Goal: Navigation & Orientation: Find specific page/section

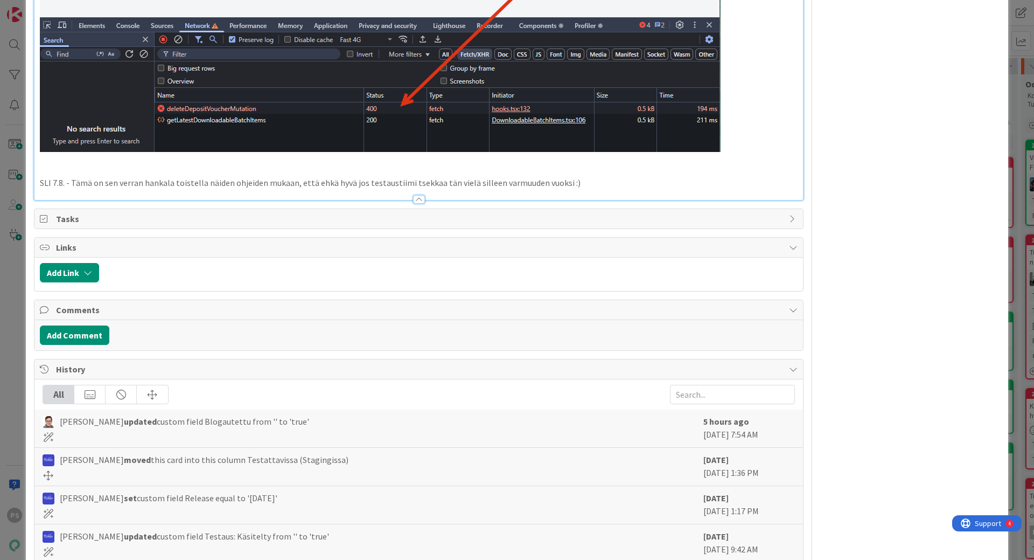
scroll to position [969, 0]
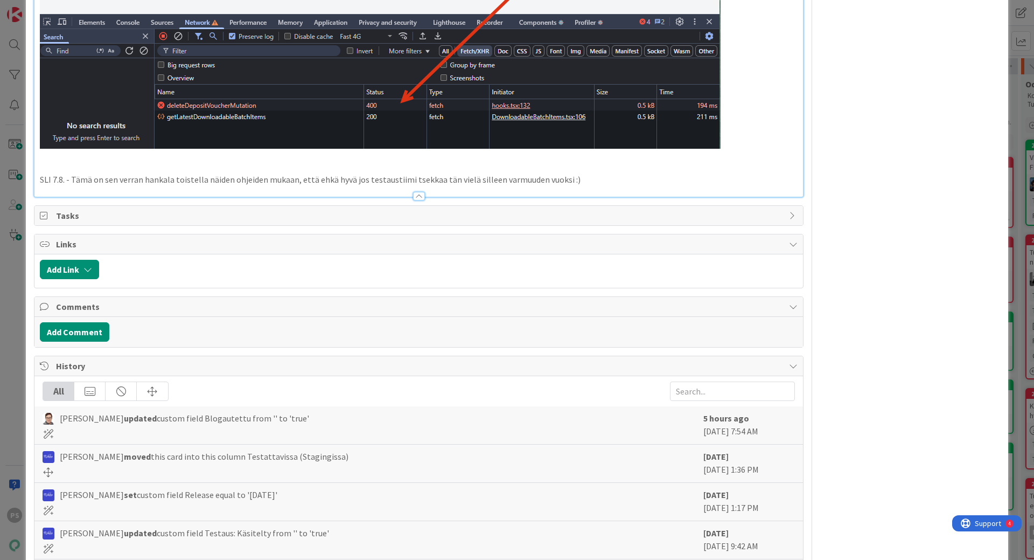
click at [413, 192] on div at bounding box center [419, 196] width 12 height 9
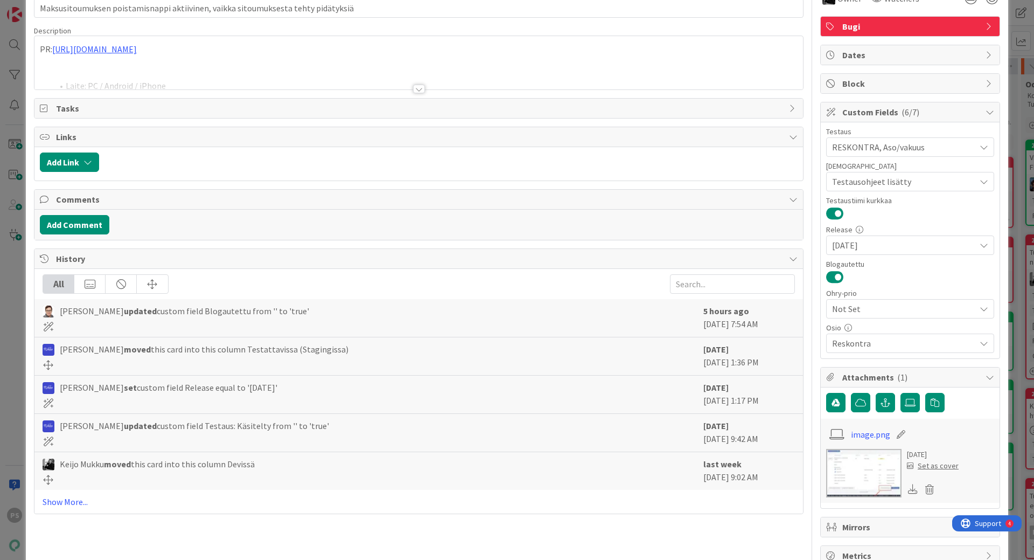
scroll to position [0, 0]
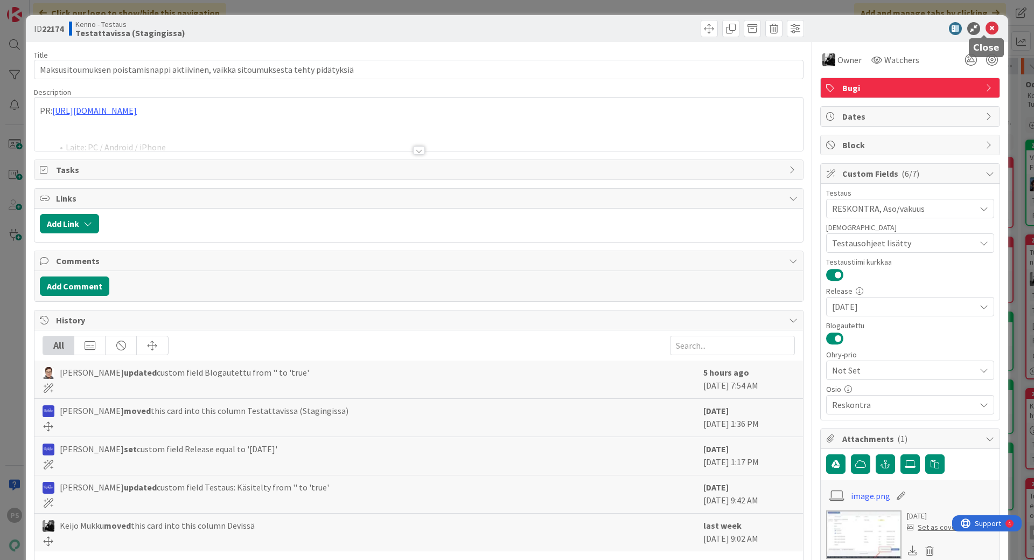
click at [986, 26] on icon at bounding box center [992, 28] width 13 height 13
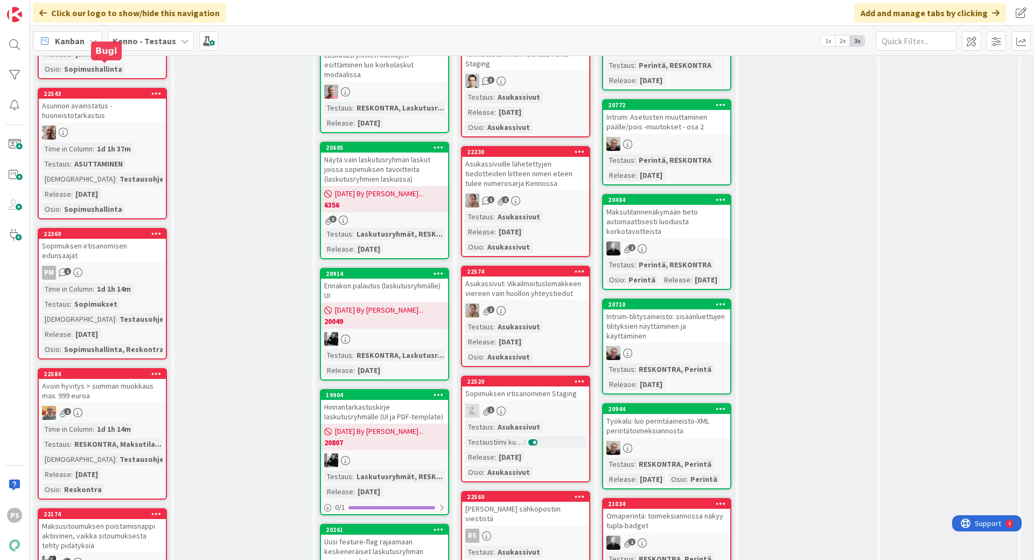
scroll to position [2208, 0]
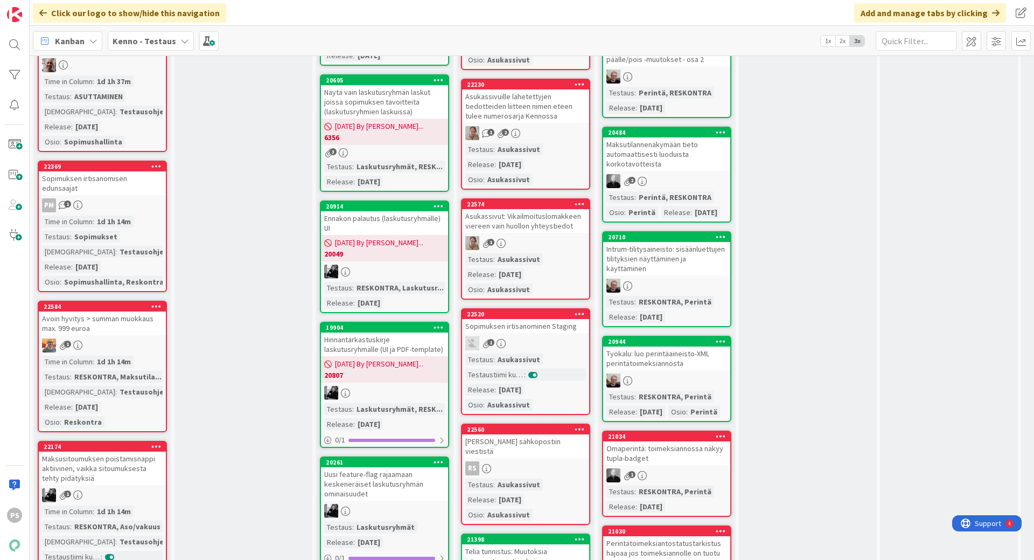
click at [100, 195] on div "Sopimuksen irtisanomisen edunsaajat" at bounding box center [102, 183] width 127 height 24
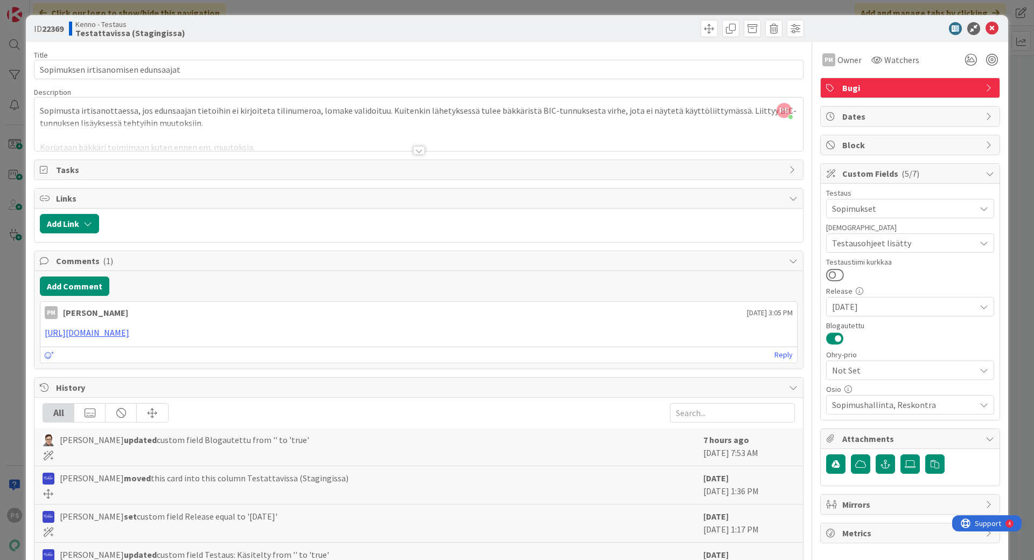
click at [413, 150] on div at bounding box center [419, 150] width 12 height 9
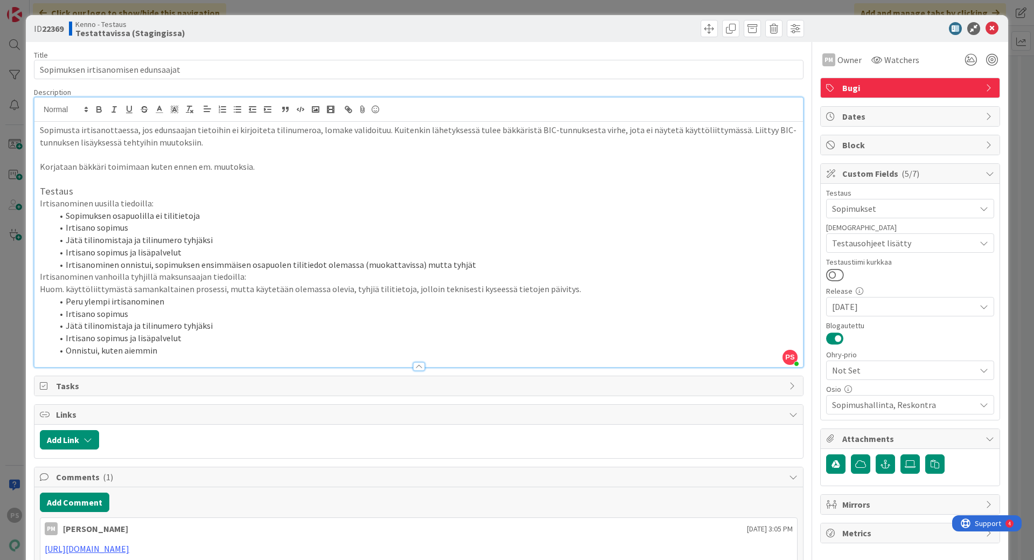
click at [413, 365] on div at bounding box center [419, 366] width 12 height 9
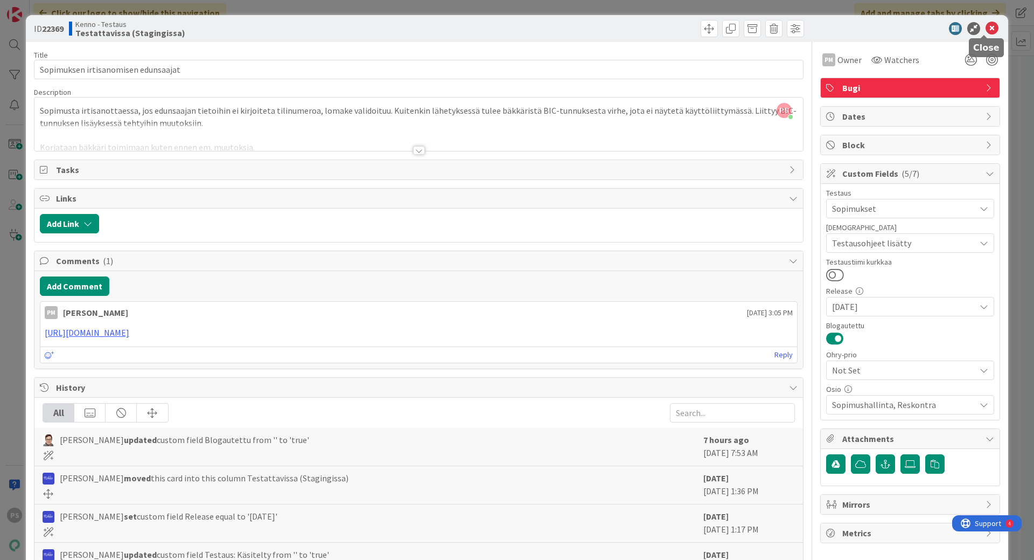
click at [986, 24] on icon at bounding box center [992, 28] width 13 height 13
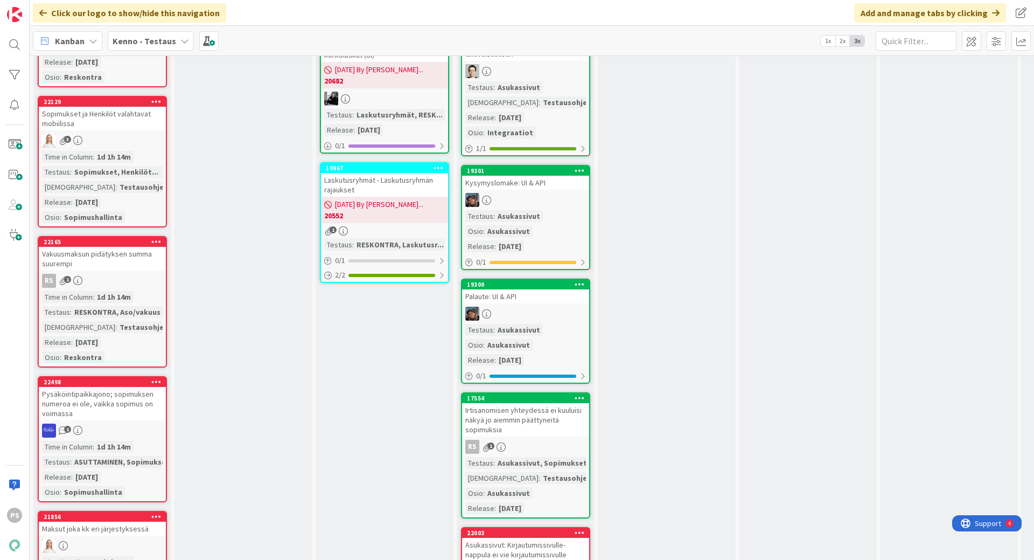
scroll to position [2854, 0]
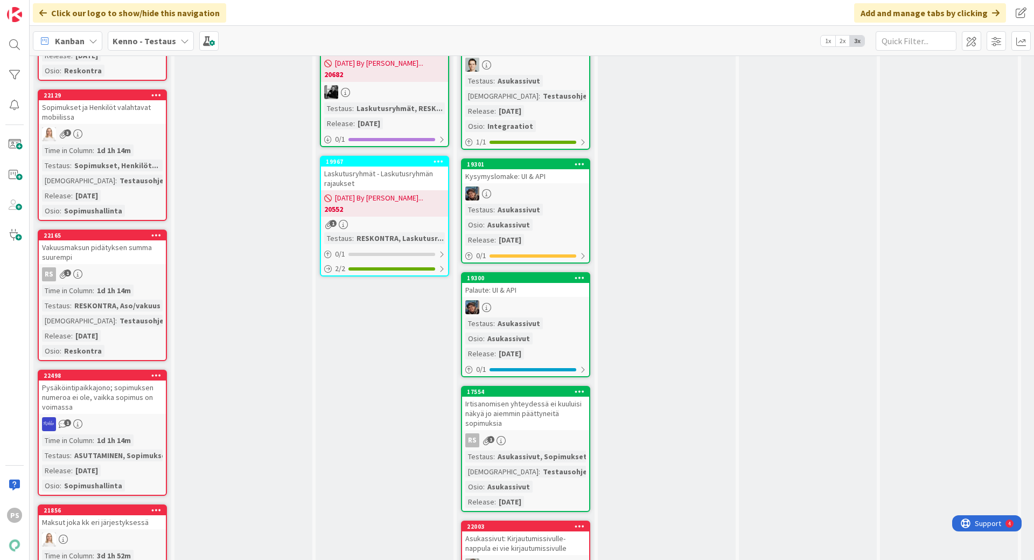
click at [118, 262] on div "Vakuusmaksun pidätyksen summa suurempi" at bounding box center [102, 252] width 127 height 24
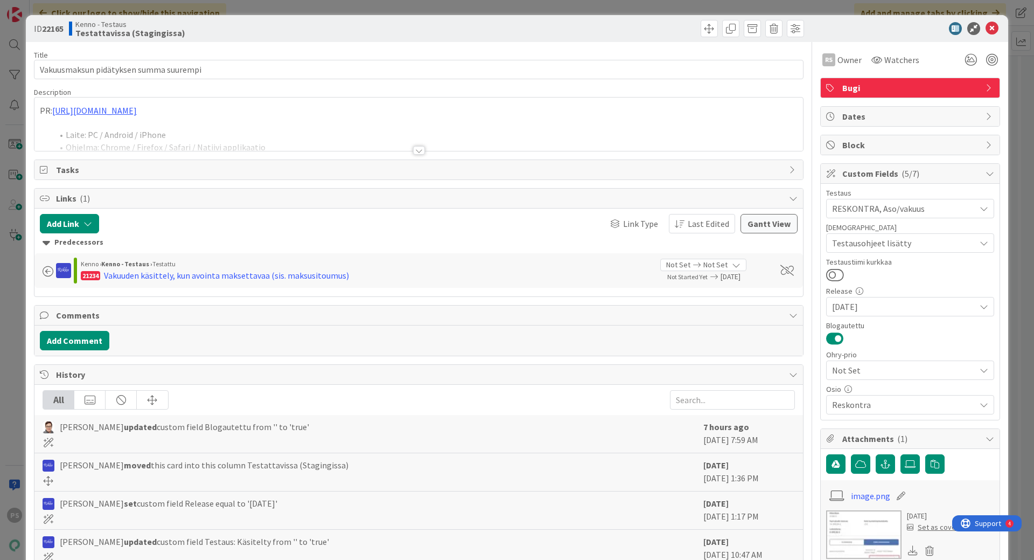
click at [416, 149] on div at bounding box center [419, 150] width 12 height 9
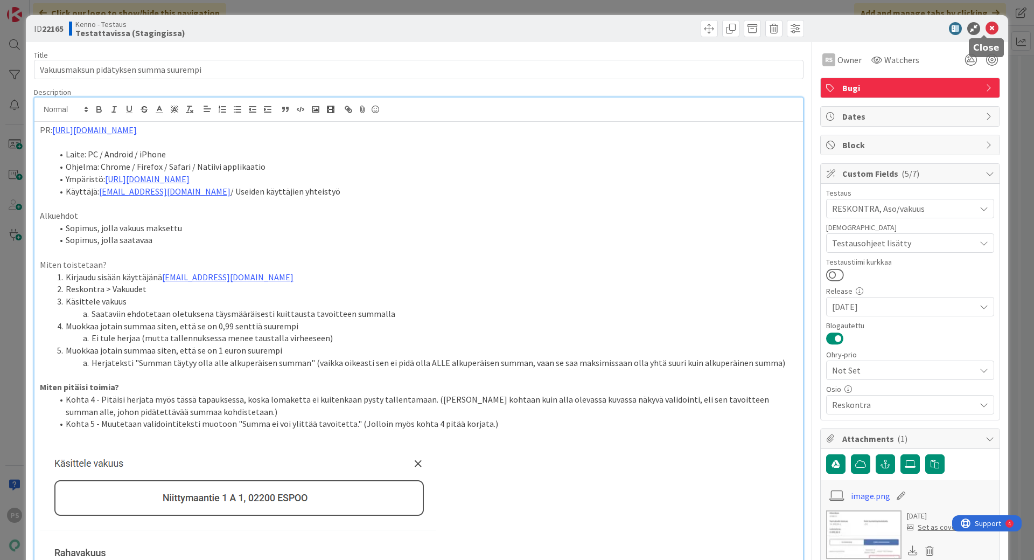
click at [987, 24] on icon at bounding box center [992, 28] width 13 height 13
